Goal: Transaction & Acquisition: Purchase product/service

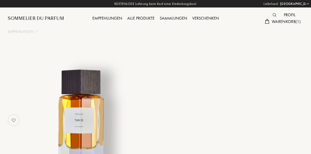
select select "DE"
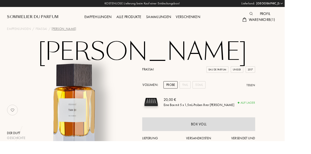
click at [276, 13] on img at bounding box center [275, 15] width 4 height 4
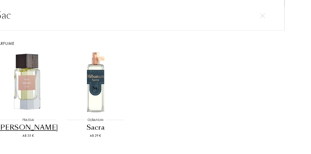
scroll to position [17, 0]
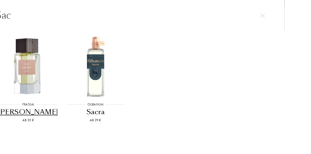
type input "Sac"
click at [135, 65] on img at bounding box center [104, 73] width 66 height 66
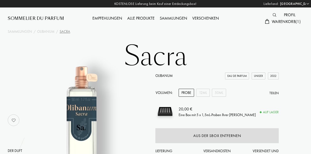
select select "DE"
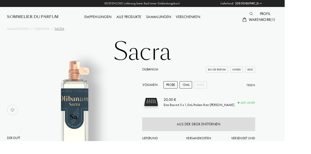
click at [204, 94] on div "12mL" at bounding box center [203, 93] width 14 height 8
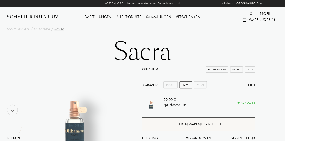
click at [235, 139] on div "In den Warenkorb legen" at bounding box center [216, 135] width 123 height 15
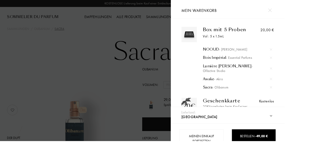
click at [297, 94] on img at bounding box center [296, 95] width 3 height 3
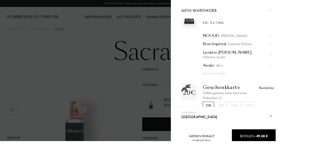
scroll to position [59, 0]
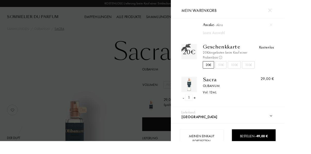
click at [201, 105] on div "-" at bounding box center [201, 106] width 2 height 7
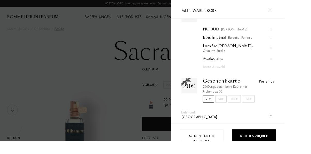
scroll to position [0, 0]
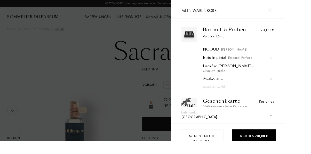
click at [255, 30] on div "Box mit 5 Proben" at bounding box center [248, 32] width 53 height 6
click at [162, 53] on div at bounding box center [93, 84] width 187 height 168
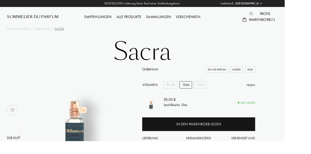
click at [104, 20] on div "Empfehlungen" at bounding box center [107, 18] width 35 height 7
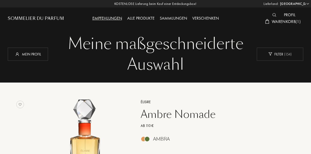
select select "DE"
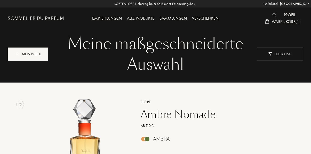
click at [27, 54] on div "Mein Profil" at bounding box center [28, 54] width 40 height 13
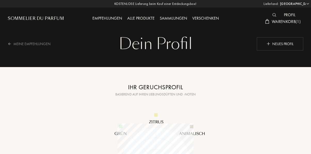
select select "DE"
click at [36, 45] on div "Meine Empfehlungen" at bounding box center [33, 43] width 50 height 13
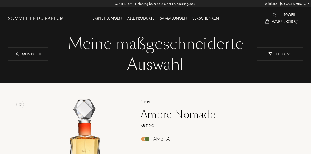
select select "DE"
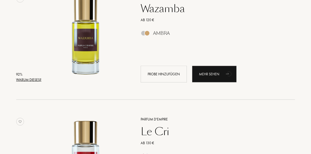
scroll to position [599, 0]
click at [35, 78] on div "Warum dieses?" at bounding box center [28, 79] width 25 height 5
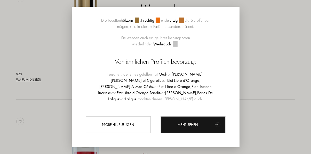
scroll to position [175, 0]
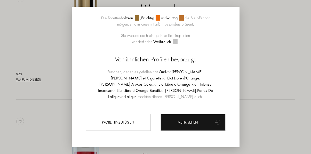
click at [283, 49] on div at bounding box center [155, 88] width 311 height 176
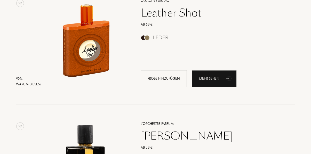
scroll to position [1079, 0]
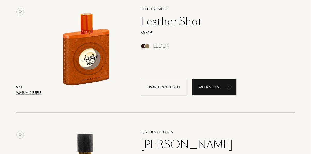
click at [35, 93] on div "Warum dieses?" at bounding box center [28, 92] width 25 height 5
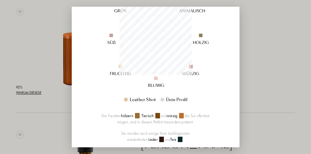
scroll to position [0, 0]
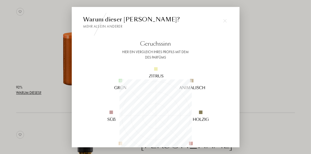
click at [276, 51] on div at bounding box center [155, 88] width 311 height 176
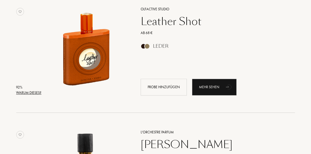
click at [176, 22] on div "Leather Shot" at bounding box center [212, 21] width 151 height 12
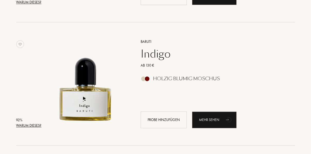
scroll to position [915, 0]
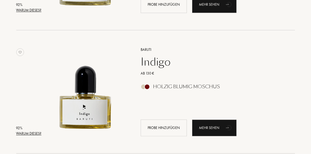
click at [34, 130] on div "92 %" at bounding box center [28, 127] width 25 height 5
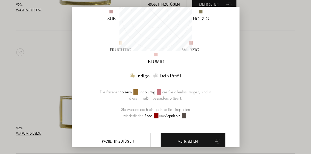
scroll to position [120, 0]
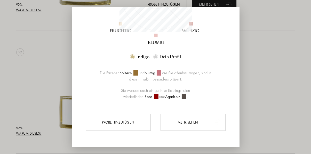
click at [197, 131] on div "Mehr sehen" at bounding box center [193, 122] width 65 height 17
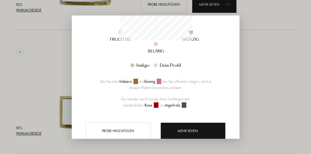
click at [268, 66] on div at bounding box center [155, 77] width 311 height 154
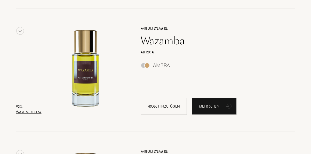
scroll to position [567, 0]
click at [39, 112] on div "Warum dieses?" at bounding box center [28, 112] width 25 height 5
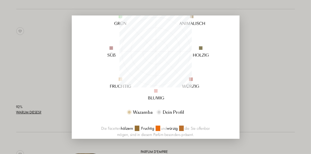
scroll to position [74, 0]
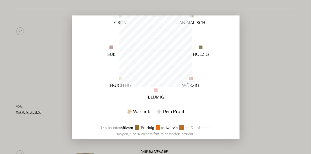
click at [266, 52] on div at bounding box center [155, 77] width 311 height 154
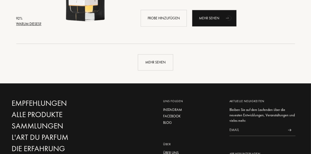
scroll to position [1318, 0]
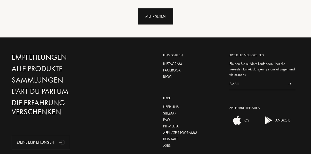
click at [151, 22] on div "Mehr sehen" at bounding box center [155, 16] width 35 height 16
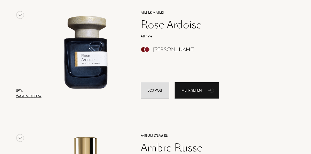
scroll to position [1816, 0]
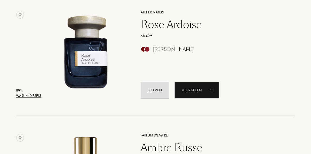
click at [35, 97] on div "Warum dieses?" at bounding box center [28, 95] width 25 height 5
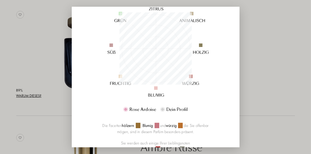
scroll to position [42, 0]
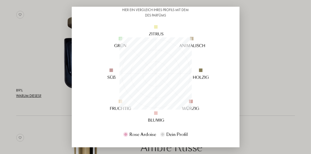
click at [270, 88] on div at bounding box center [155, 88] width 311 height 176
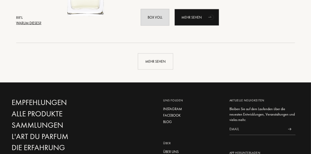
scroll to position [2506, 0]
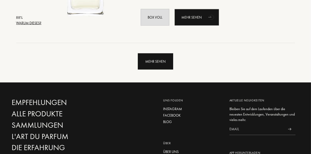
click at [153, 63] on div "Mehr sehen" at bounding box center [155, 61] width 35 height 16
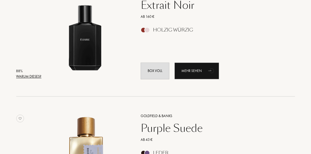
scroll to position [2823, 0]
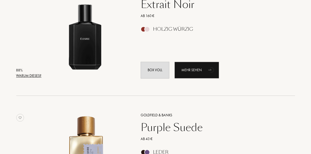
click at [31, 76] on div "Warum dieses?" at bounding box center [28, 75] width 25 height 5
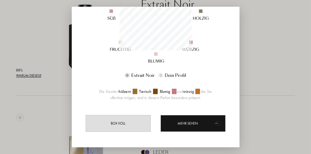
scroll to position [102, 0]
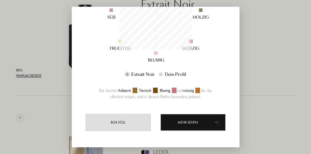
click at [277, 48] on div at bounding box center [155, 88] width 311 height 176
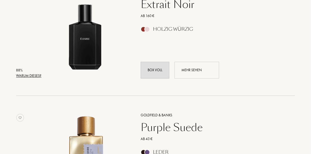
click at [198, 68] on div "Mehr sehen" at bounding box center [197, 70] width 45 height 17
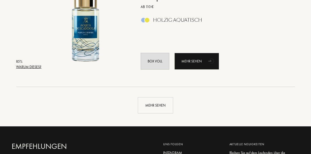
scroll to position [3695, 0]
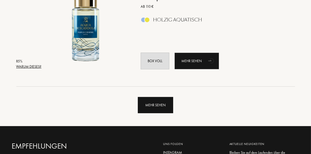
click at [163, 105] on div "Mehr sehen" at bounding box center [155, 105] width 35 height 16
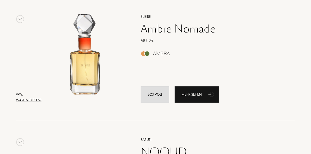
scroll to position [86, 0]
click at [161, 29] on div "Ambre Nomade" at bounding box center [212, 28] width 151 height 12
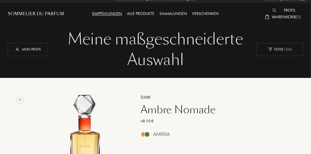
scroll to position [0, 0]
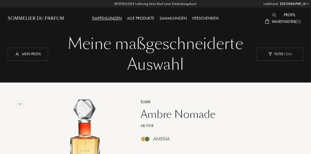
click at [287, 23] on span "Warenkorb ( 1 )" at bounding box center [286, 21] width 29 height 5
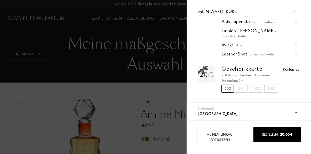
scroll to position [46, 0]
click at [145, 30] on div at bounding box center [93, 77] width 187 height 154
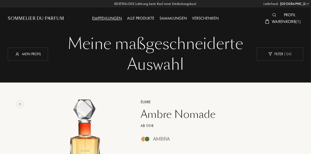
click at [175, 19] on div "Lieferland: Afghanistan Ägypten Albanien Algerien Amerikanische Jungferninseln …" at bounding box center [155, 77] width 311 height 154
click at [176, 18] on div "Sammlungen" at bounding box center [173, 18] width 33 height 7
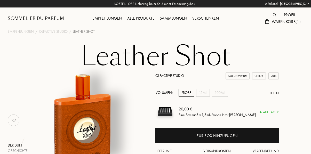
select select "DE"
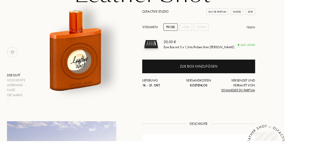
scroll to position [61, 0]
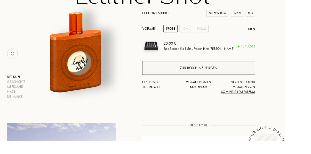
click at [209, 74] on div "Zur Box hinzufügen" at bounding box center [217, 75] width 41 height 6
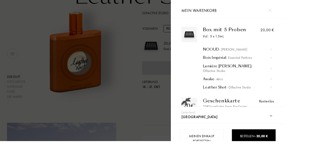
click at [162, 116] on div at bounding box center [93, 84] width 187 height 168
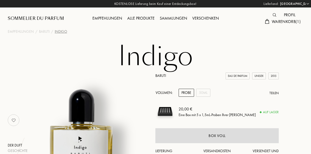
select select "DE"
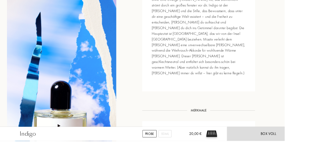
scroll to position [246, 0]
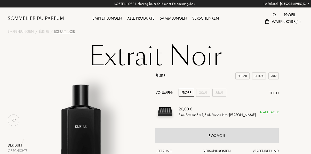
select select "DE"
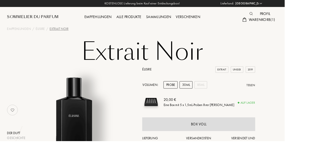
click at [203, 92] on div "30mL" at bounding box center [203, 93] width 14 height 8
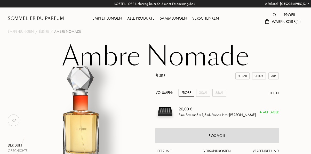
select select "DE"
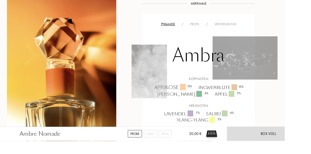
scroll to position [317, 0]
click at [215, 28] on div "Profil" at bounding box center [213, 25] width 17 height 5
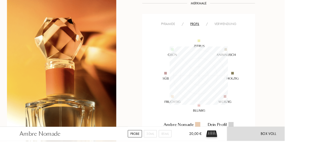
scroll to position [64, 64]
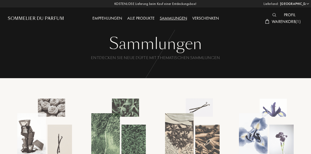
select select "DE"
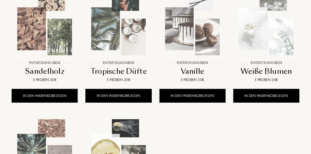
scroll to position [355, 0]
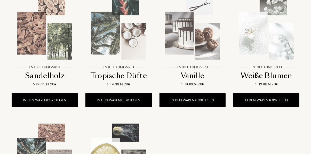
click at [55, 38] on img at bounding box center [44, 28] width 67 height 67
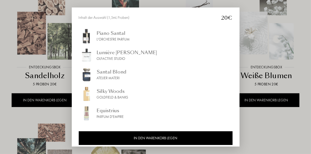
scroll to position [86, 0]
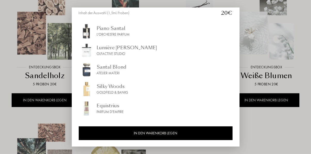
click at [266, 128] on div at bounding box center [155, 77] width 311 height 154
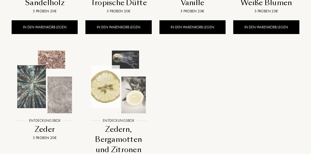
scroll to position [431, 0]
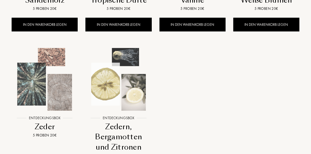
click at [48, 95] on img at bounding box center [44, 79] width 67 height 67
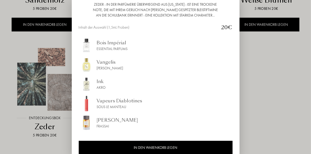
scroll to position [61, 0]
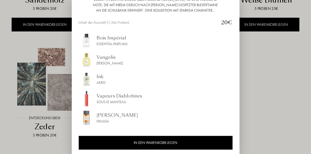
click at [273, 95] on div at bounding box center [155, 88] width 311 height 176
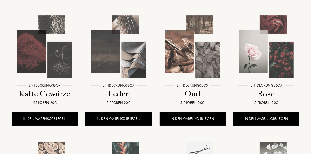
scroll to position [184, 0]
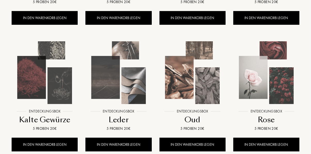
click at [193, 76] on img at bounding box center [192, 73] width 67 height 67
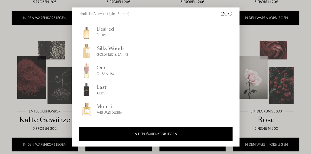
scroll to position [81, 0]
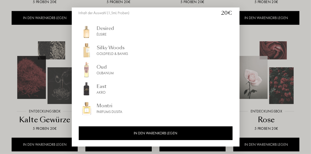
click at [268, 62] on div at bounding box center [155, 77] width 311 height 154
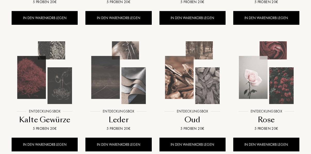
click at [126, 78] on img at bounding box center [118, 73] width 67 height 67
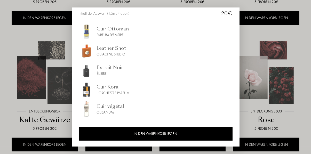
scroll to position [75, 0]
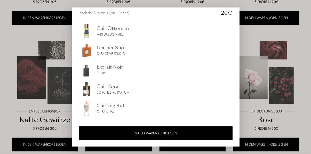
click at [39, 85] on div at bounding box center [155, 77] width 311 height 154
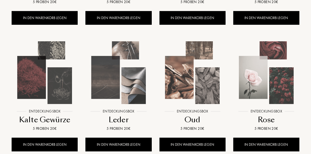
click at [48, 86] on img at bounding box center [44, 73] width 67 height 67
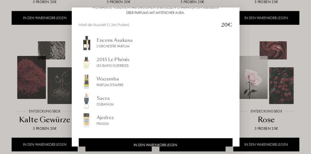
scroll to position [81, 0]
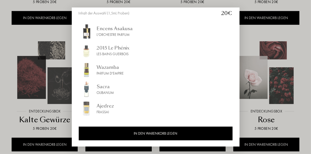
click at [44, 102] on div at bounding box center [155, 77] width 311 height 154
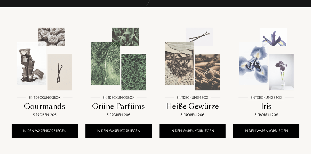
scroll to position [70, 0]
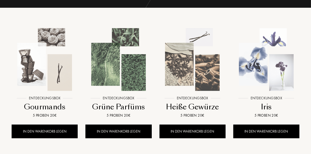
click at [123, 77] on img at bounding box center [118, 59] width 67 height 67
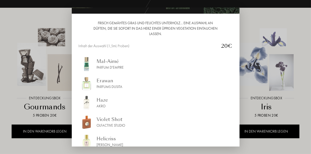
scroll to position [81, 0]
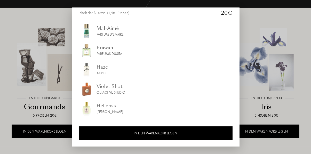
click at [272, 34] on div at bounding box center [155, 77] width 311 height 154
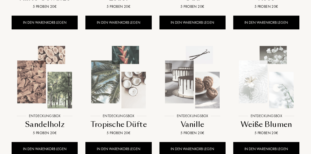
scroll to position [306, 0]
click at [51, 101] on img at bounding box center [44, 77] width 67 height 67
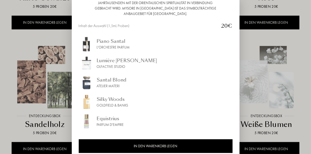
scroll to position [67, 0]
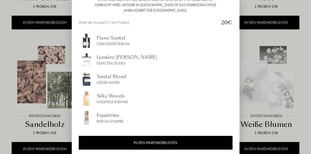
click at [110, 47] on div "L'Orchestre Parfum" at bounding box center [113, 43] width 33 height 5
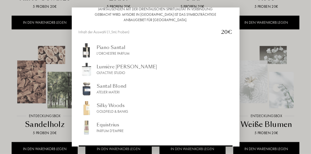
click at [90, 89] on img at bounding box center [86, 88] width 15 height 15
click at [271, 60] on div at bounding box center [155, 77] width 311 height 154
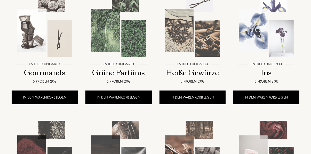
scroll to position [0, 0]
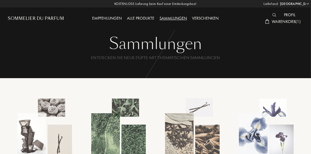
click at [140, 17] on div "Alle Produkte" at bounding box center [141, 18] width 33 height 7
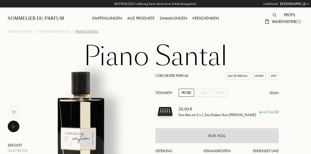
select select "DE"
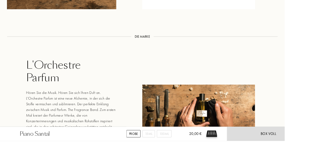
scroll to position [649, 0]
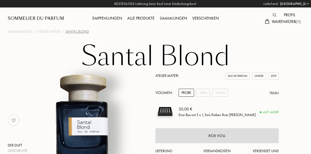
select select "DE"
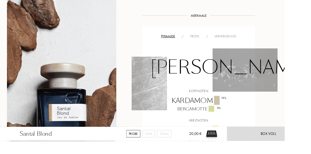
scroll to position [334, 0]
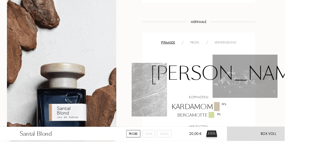
click at [216, 44] on div "Profil" at bounding box center [213, 46] width 17 height 5
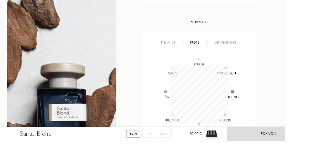
scroll to position [64, 64]
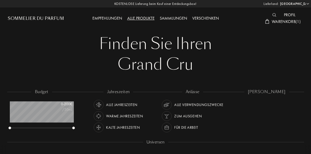
select select "DE"
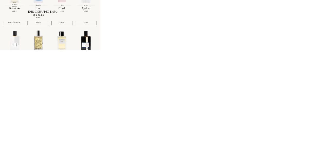
scroll to position [287, 0]
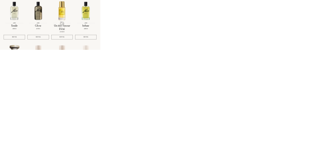
scroll to position [518, 0]
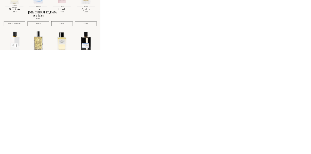
scroll to position [0, 0]
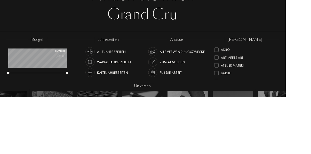
click at [121, 129] on div "Kalte Jahreszeiten" at bounding box center [123, 128] width 34 height 10
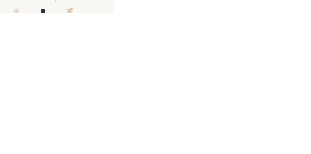
scroll to position [225, 0]
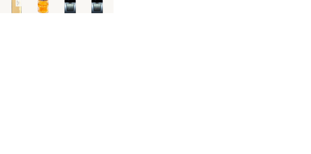
scroll to position [1069, 0]
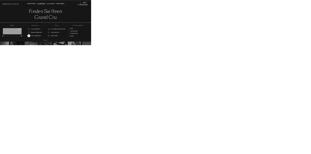
scroll to position [0, 0]
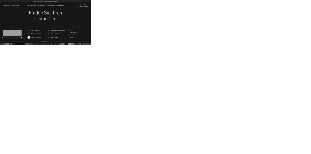
click at [286, 25] on div "Warenkorb ( 1 )" at bounding box center [283, 22] width 41 height 7
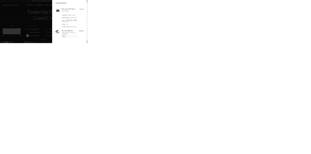
click at [297, 72] on div "Lumière Blanche - Olfactive Studio" at bounding box center [260, 75] width 76 height 10
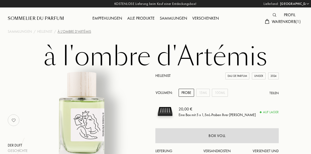
select select "DE"
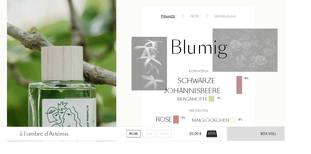
scroll to position [363, 0]
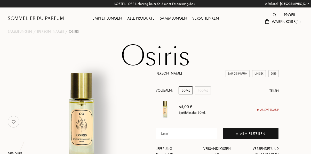
select select "DE"
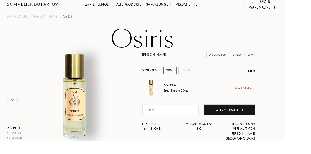
scroll to position [15, 0]
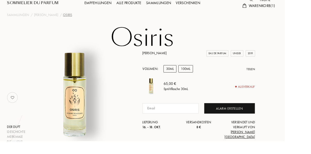
click at [202, 76] on div "100mL" at bounding box center [203, 75] width 16 height 8
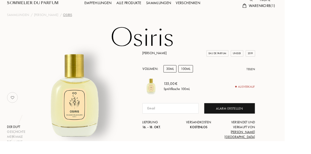
click at [183, 73] on div "30mL" at bounding box center [186, 75] width 14 height 8
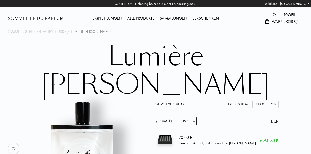
select select "DE"
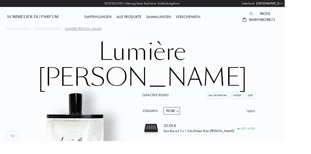
click at [289, 21] on span "Warenkorb ( 1 )" at bounding box center [286, 21] width 29 height 5
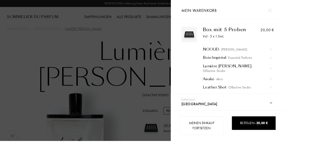
click at [297, 85] on img at bounding box center [296, 86] width 3 height 3
click at [153, 37] on div at bounding box center [93, 77] width 187 height 154
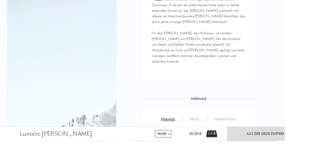
scroll to position [272, 0]
click at [210, 128] on div "Profil" at bounding box center [213, 130] width 17 height 5
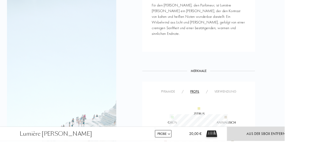
scroll to position [302, 0]
click at [249, 97] on div "Verwendung" at bounding box center [246, 99] width 31 height 5
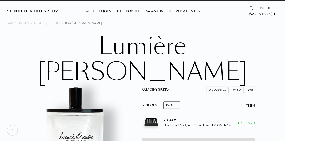
scroll to position [6, 0]
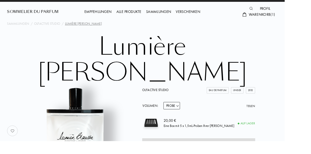
click at [177, 56] on h1 "Lumière [PERSON_NAME]" at bounding box center [156, 65] width 258 height 57
click at [171, 96] on link "Olfactive Studio" at bounding box center [169, 98] width 29 height 5
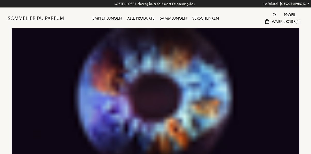
select select "DE"
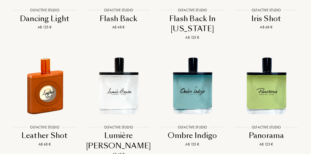
scroll to position [973, 0]
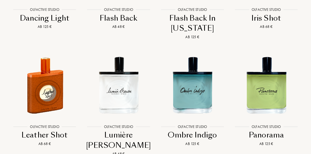
click at [198, 69] on img at bounding box center [192, 85] width 67 height 67
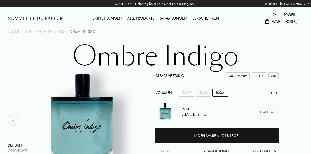
select select "DE"
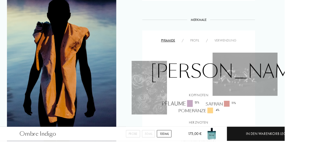
scroll to position [292, 0]
click at [209, 45] on div "Profil" at bounding box center [213, 44] width 17 height 5
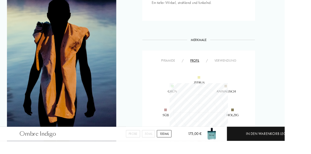
scroll to position [258164, 258164]
click at [245, 66] on div "Verwendung" at bounding box center [246, 66] width 31 height 5
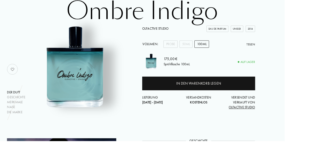
scroll to position [45, 0]
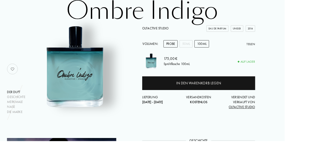
click at [183, 50] on div "Probe" at bounding box center [186, 48] width 15 height 8
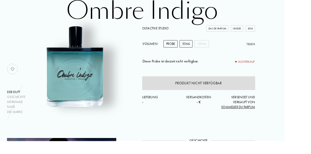
click at [203, 48] on div "50mL" at bounding box center [203, 48] width 14 height 8
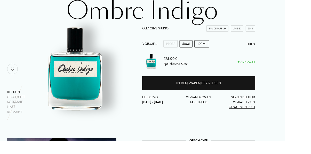
click at [221, 47] on div "100mL" at bounding box center [221, 48] width 16 height 8
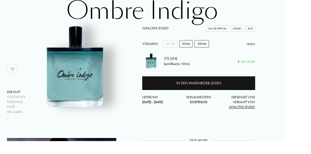
click at [205, 46] on div "50mL" at bounding box center [203, 48] width 14 height 8
